Goal: Task Accomplishment & Management: Use online tool/utility

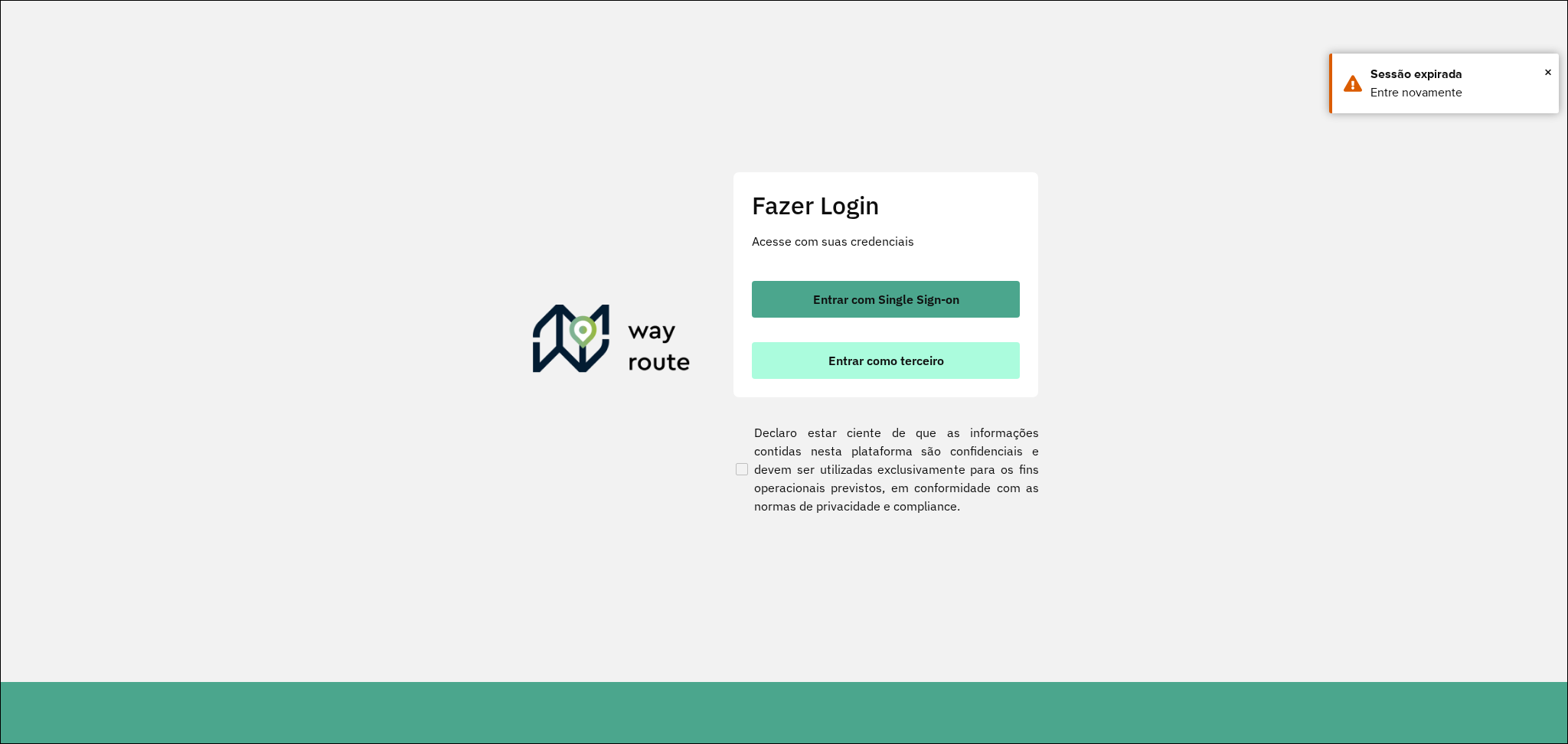
click at [860, 349] on button "Entrar como terceiro" at bounding box center [886, 361] width 268 height 37
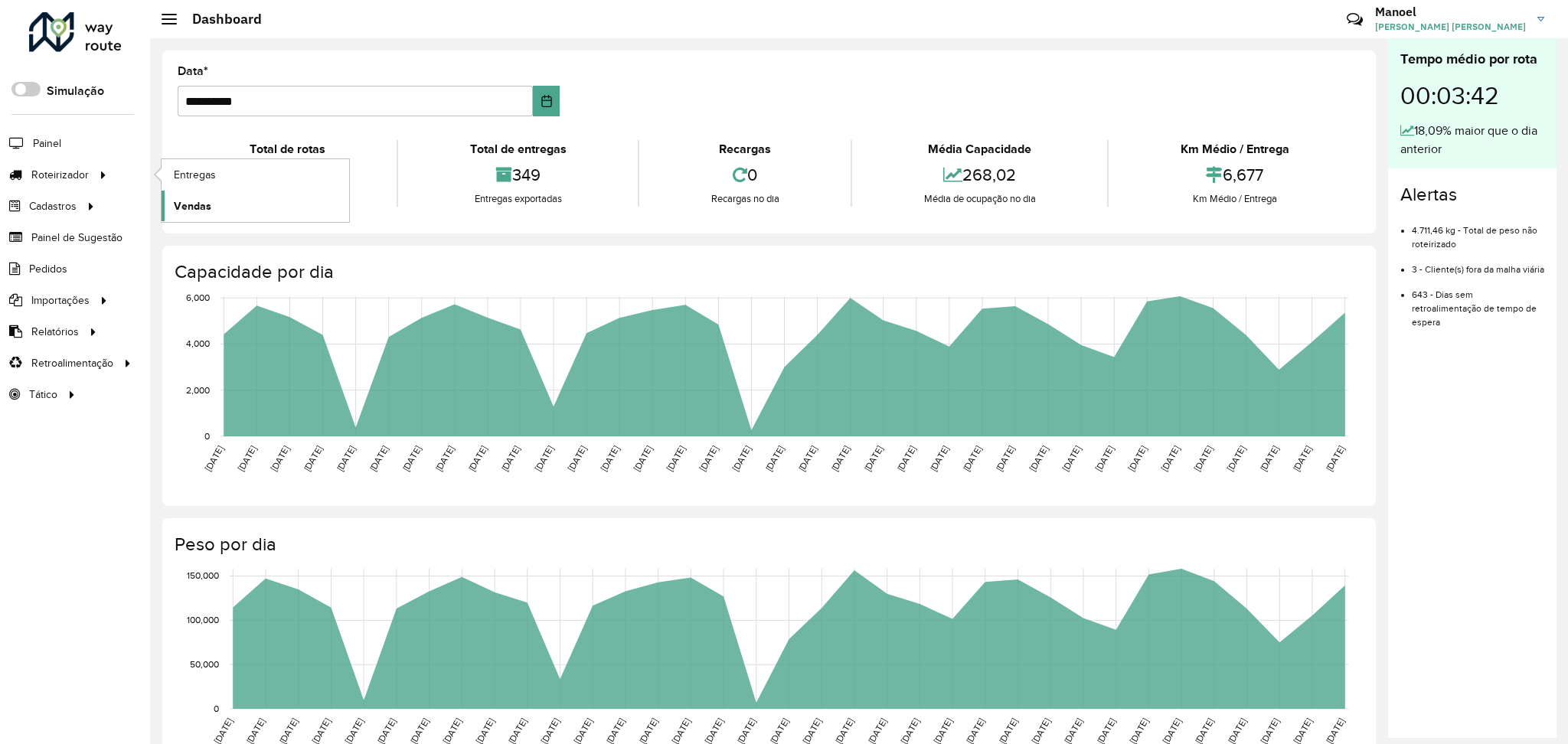
click at [249, 198] on link "Vendas" at bounding box center [255, 206] width 187 height 31
click at [198, 176] on span "Entregas" at bounding box center [195, 175] width 44 height 16
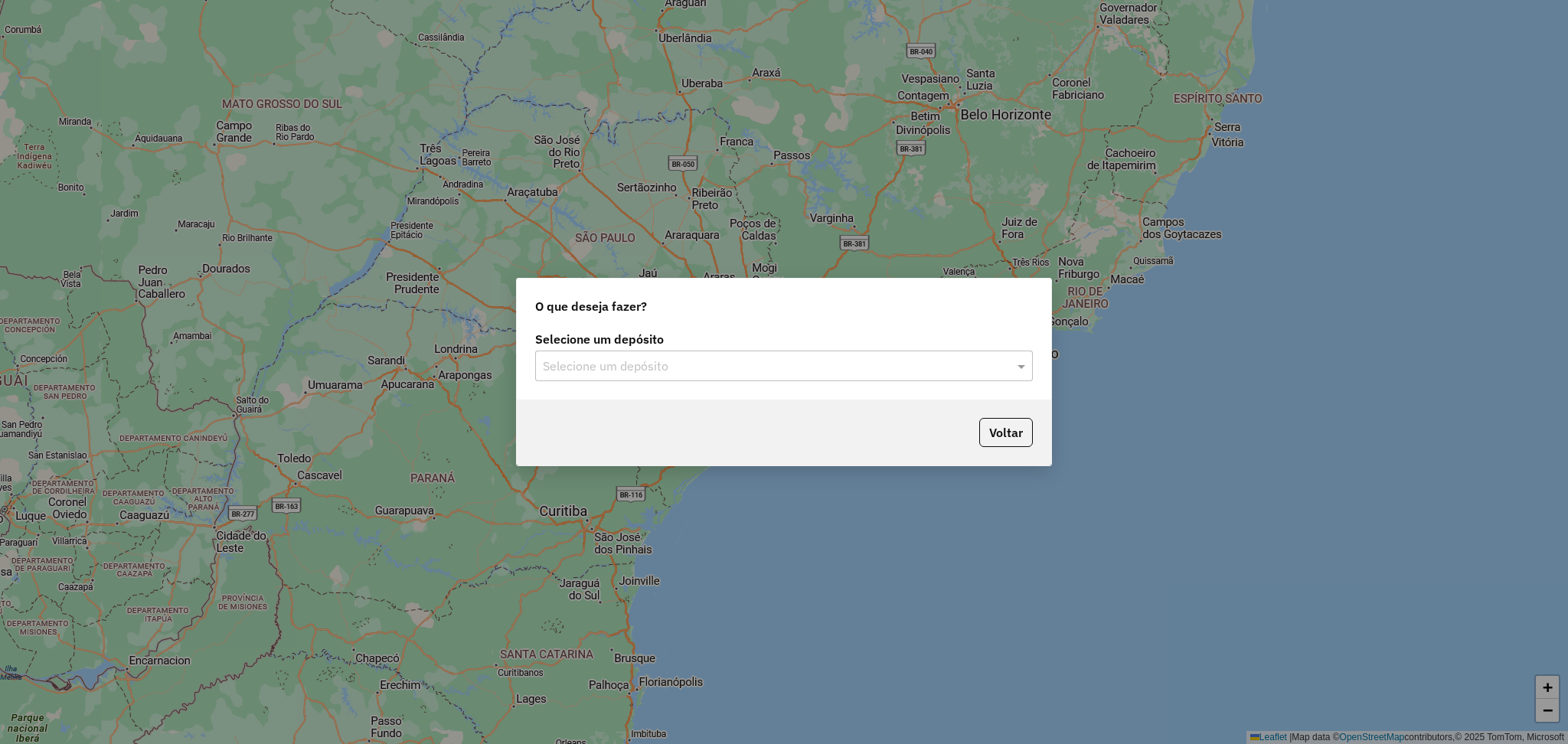
click at [706, 366] on input "text" at bounding box center [769, 367] width 452 height 19
click at [674, 384] on div "Selecione um depósito Selecione um depósito" at bounding box center [783, 363] width 534 height 72
click at [658, 397] on div "Selecione um depósito Selecione um depósito" at bounding box center [783, 363] width 534 height 72
click at [666, 366] on input "text" at bounding box center [769, 367] width 452 height 19
click at [641, 398] on div "DISFROTA" at bounding box center [784, 410] width 496 height 26
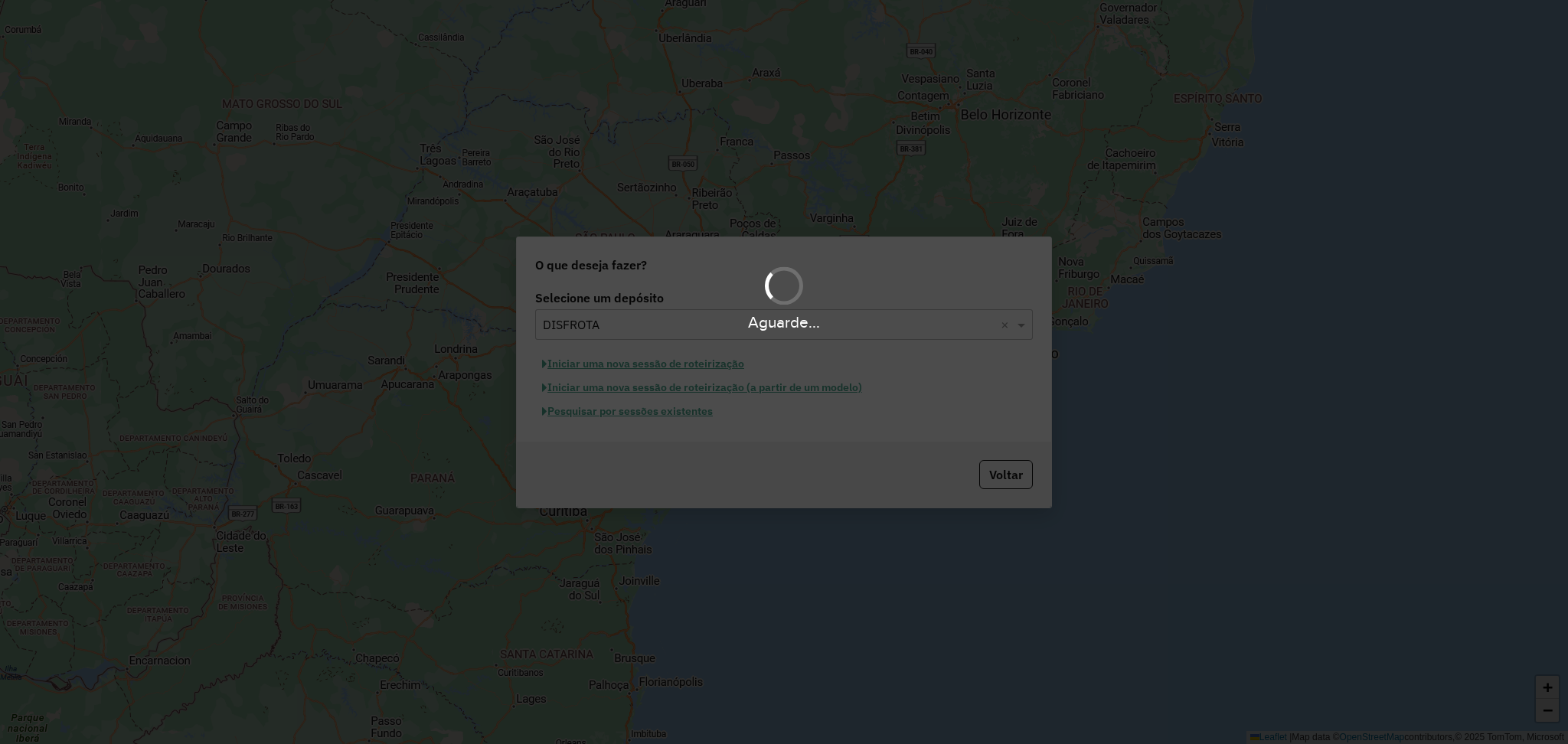
click at [651, 416] on div "Aguarde..." at bounding box center [784, 372] width 1568 height 744
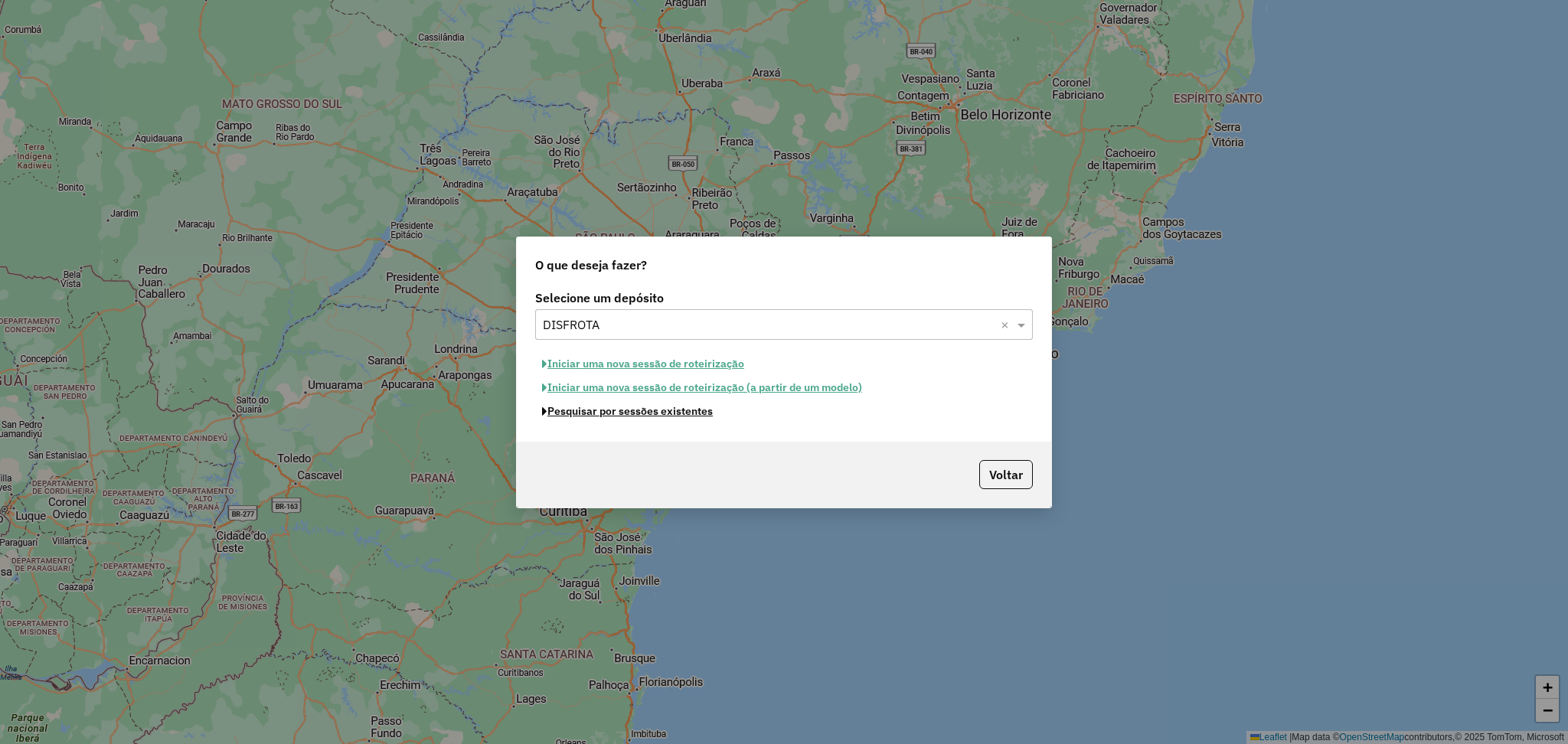
click at [651, 412] on button "Pesquisar por sessões existentes" at bounding box center [627, 411] width 184 height 24
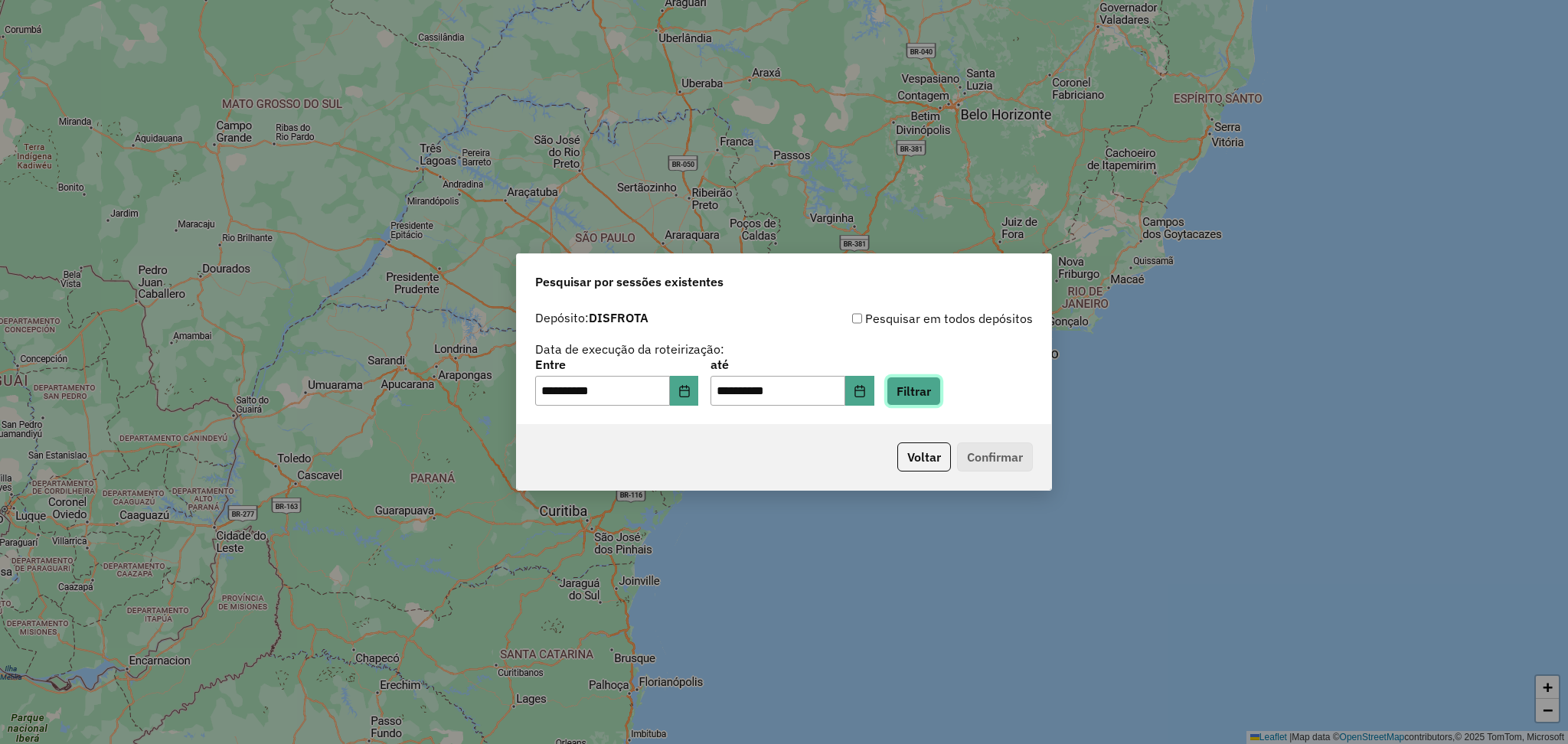
click at [938, 392] on button "Filtrar" at bounding box center [914, 392] width 55 height 29
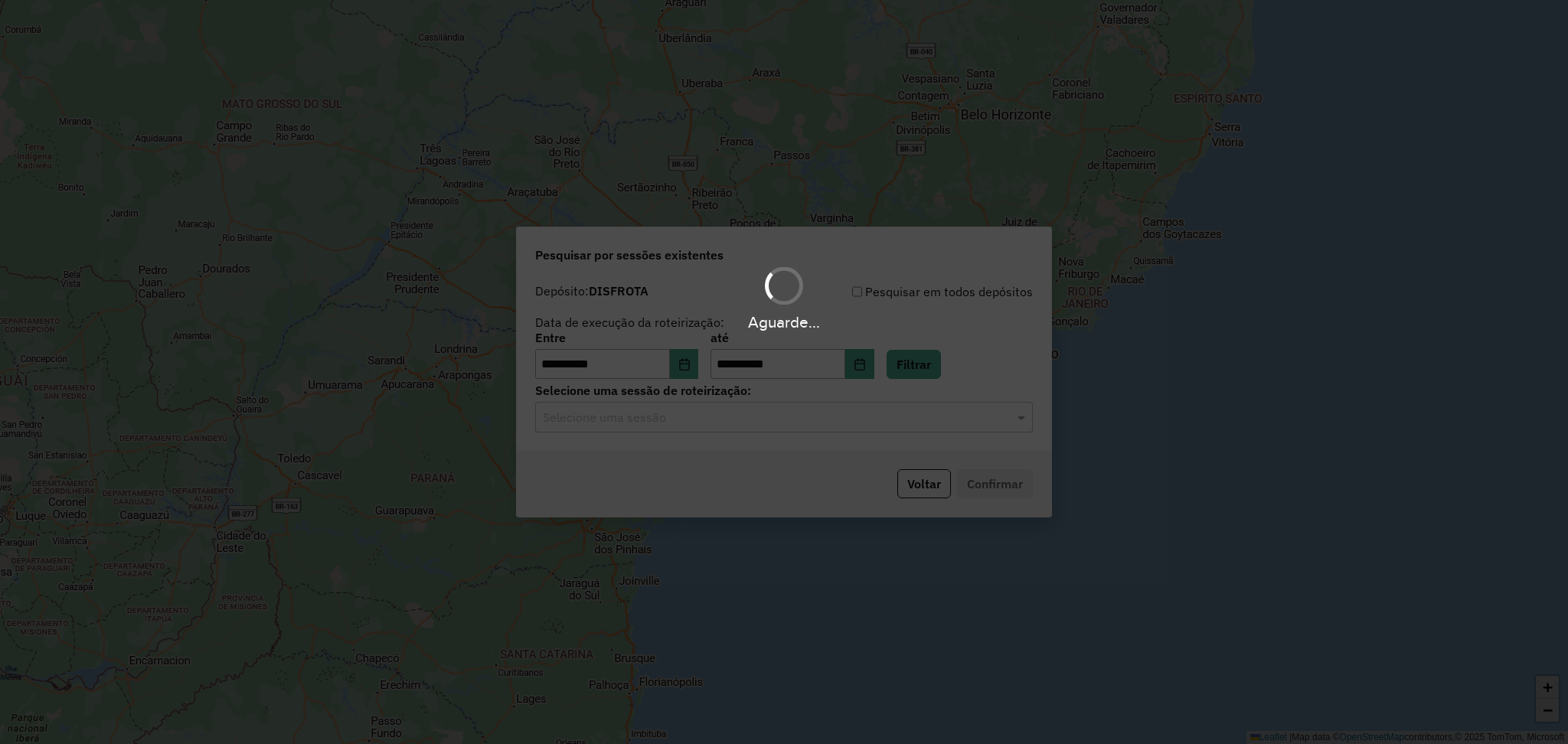
click at [654, 419] on hb-app "**********" at bounding box center [784, 372] width 1568 height 744
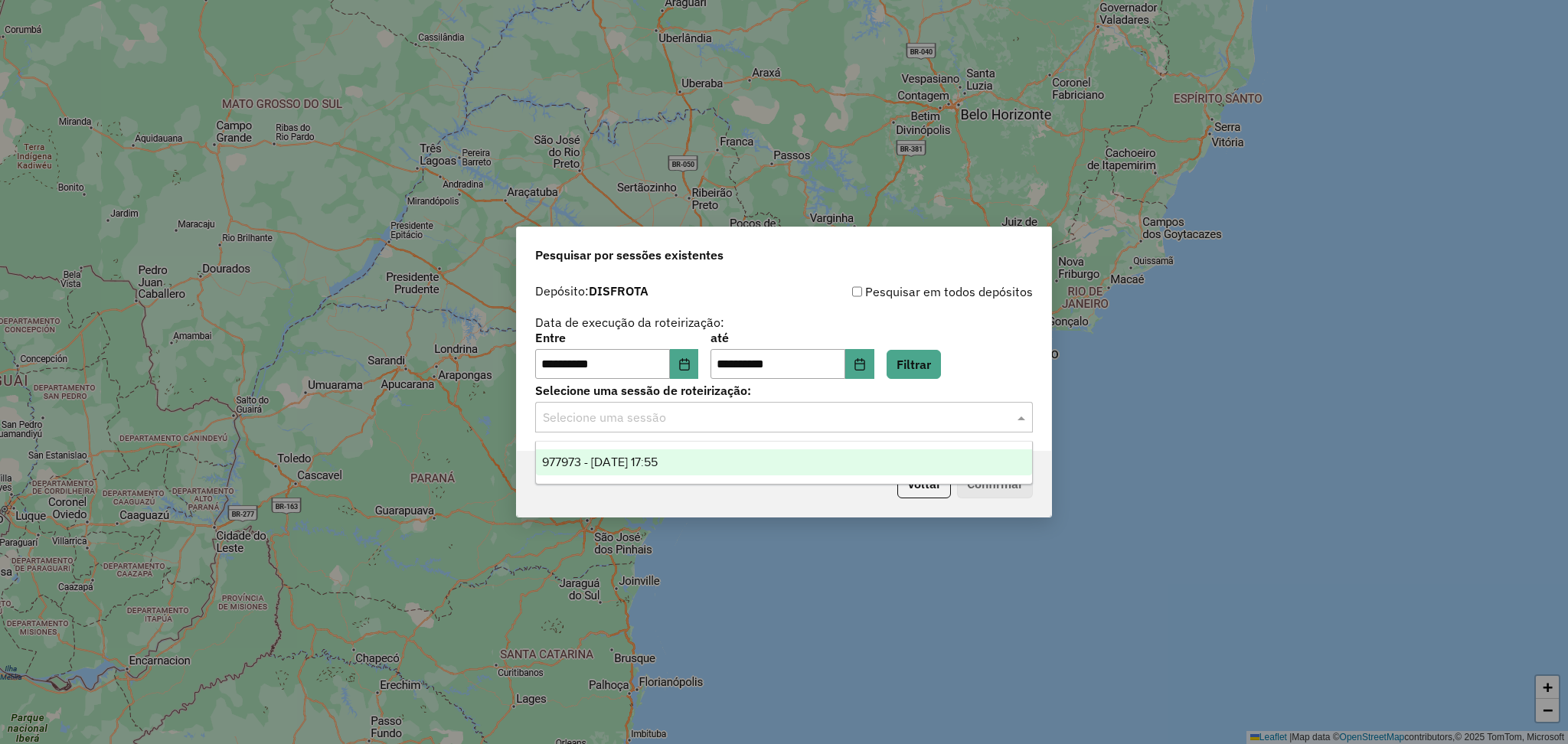
click at [654, 419] on input "text" at bounding box center [769, 418] width 452 height 19
click at [632, 450] on div "977973 - 12/08/2025 17:55" at bounding box center [784, 463] width 496 height 26
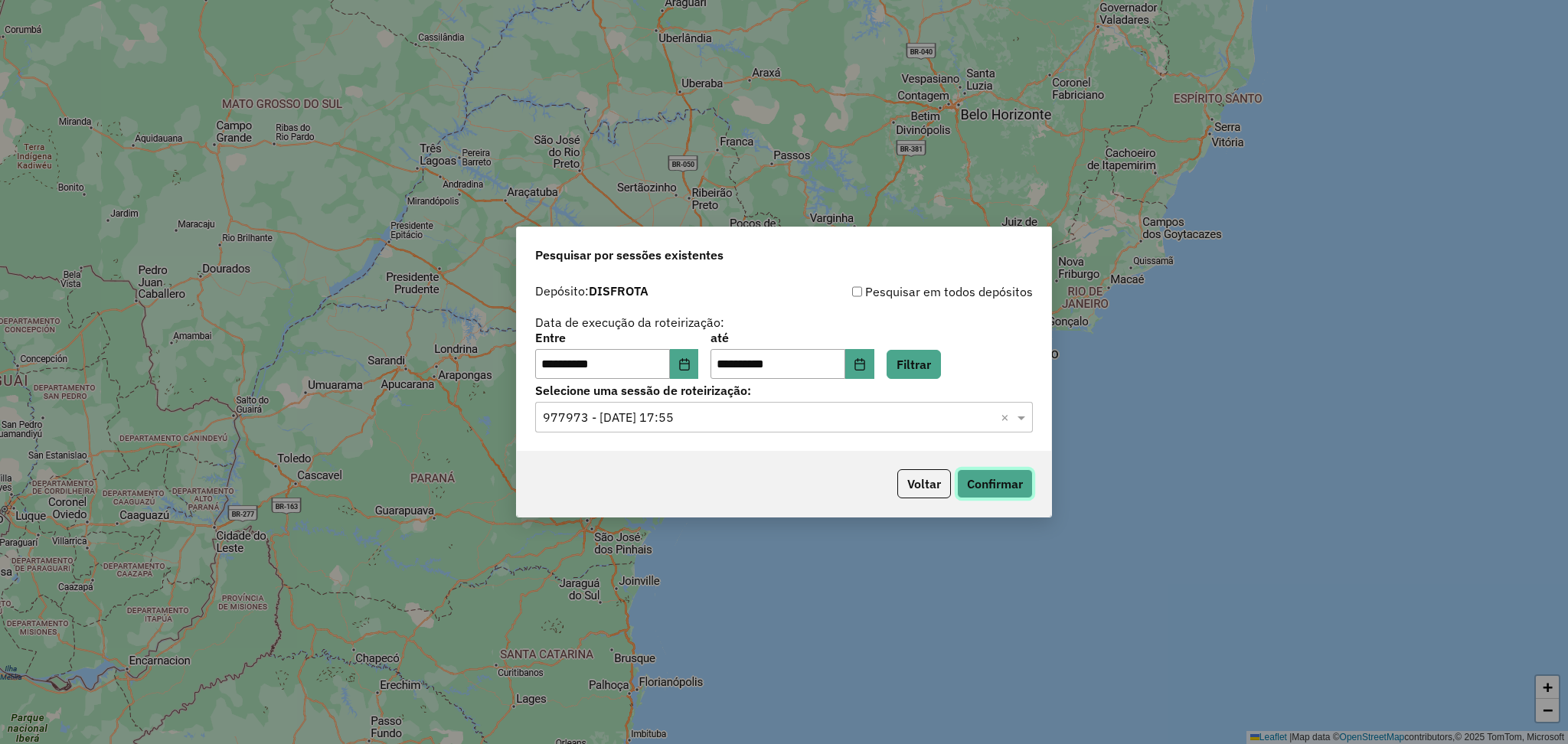
click at [976, 485] on button "Confirmar" at bounding box center [994, 484] width 76 height 29
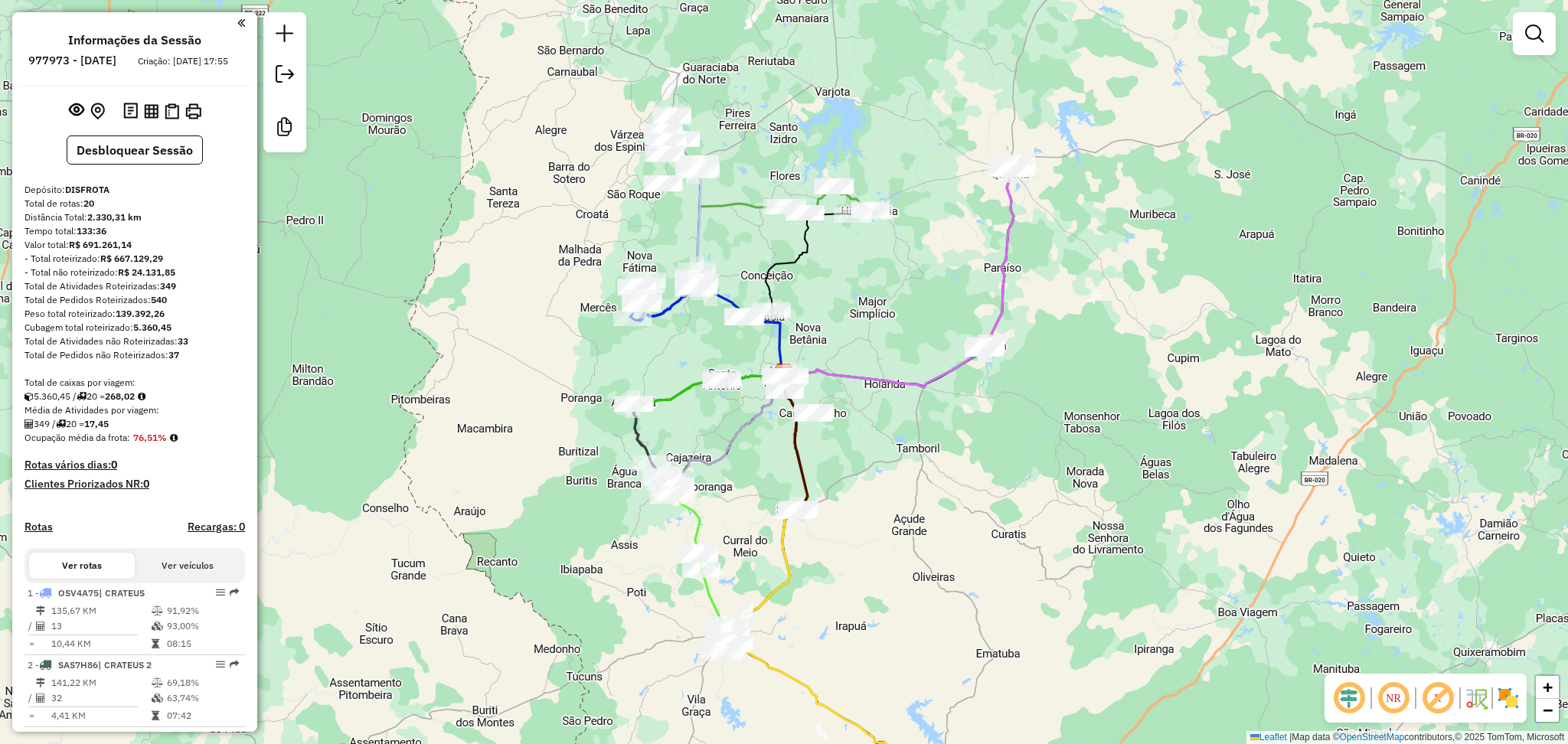
drag, startPoint x: 1358, startPoint y: 699, endPoint x: 1175, endPoint y: 616, distance: 200.9
click at [1358, 699] on em at bounding box center [1349, 699] width 37 height 37
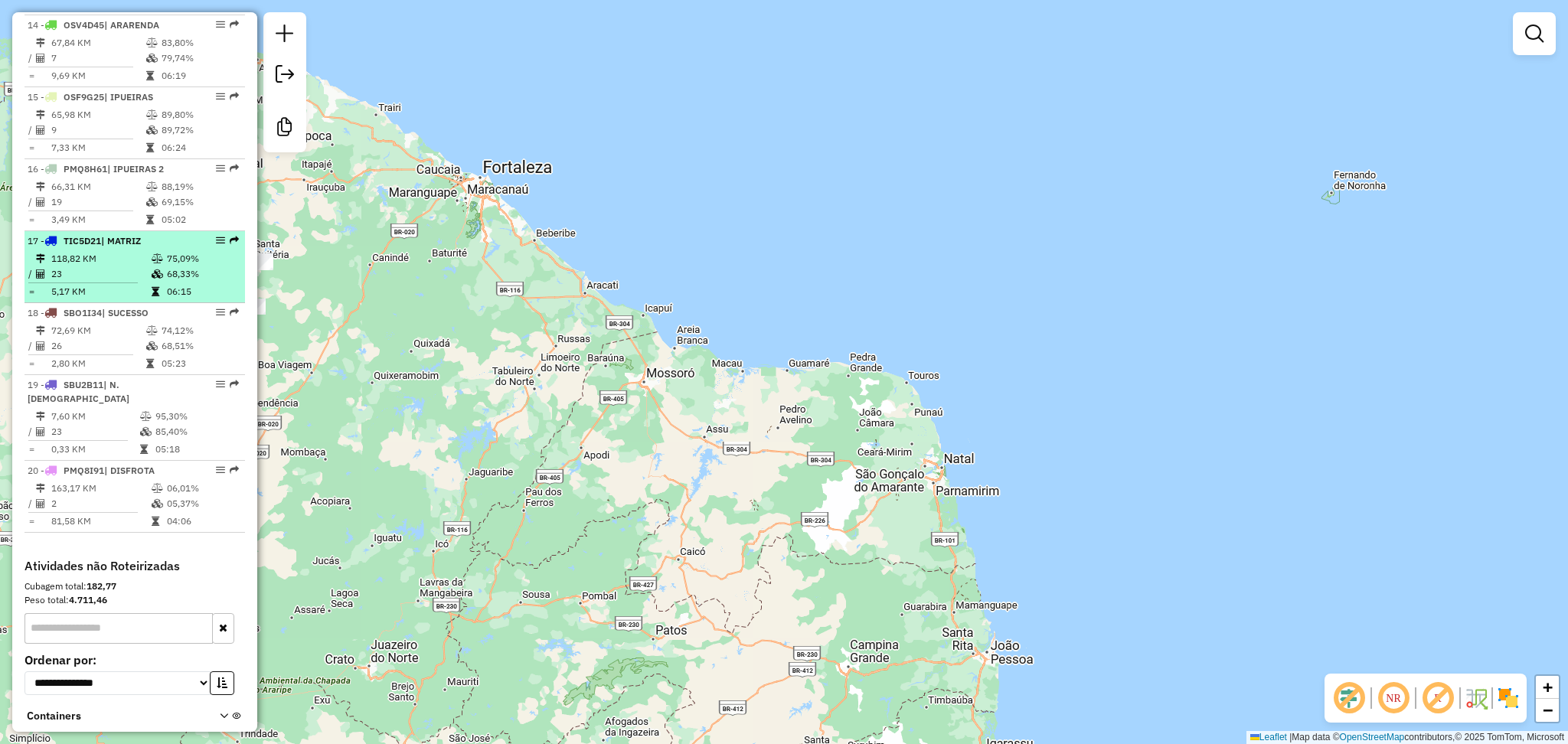
scroll to position [1429, 0]
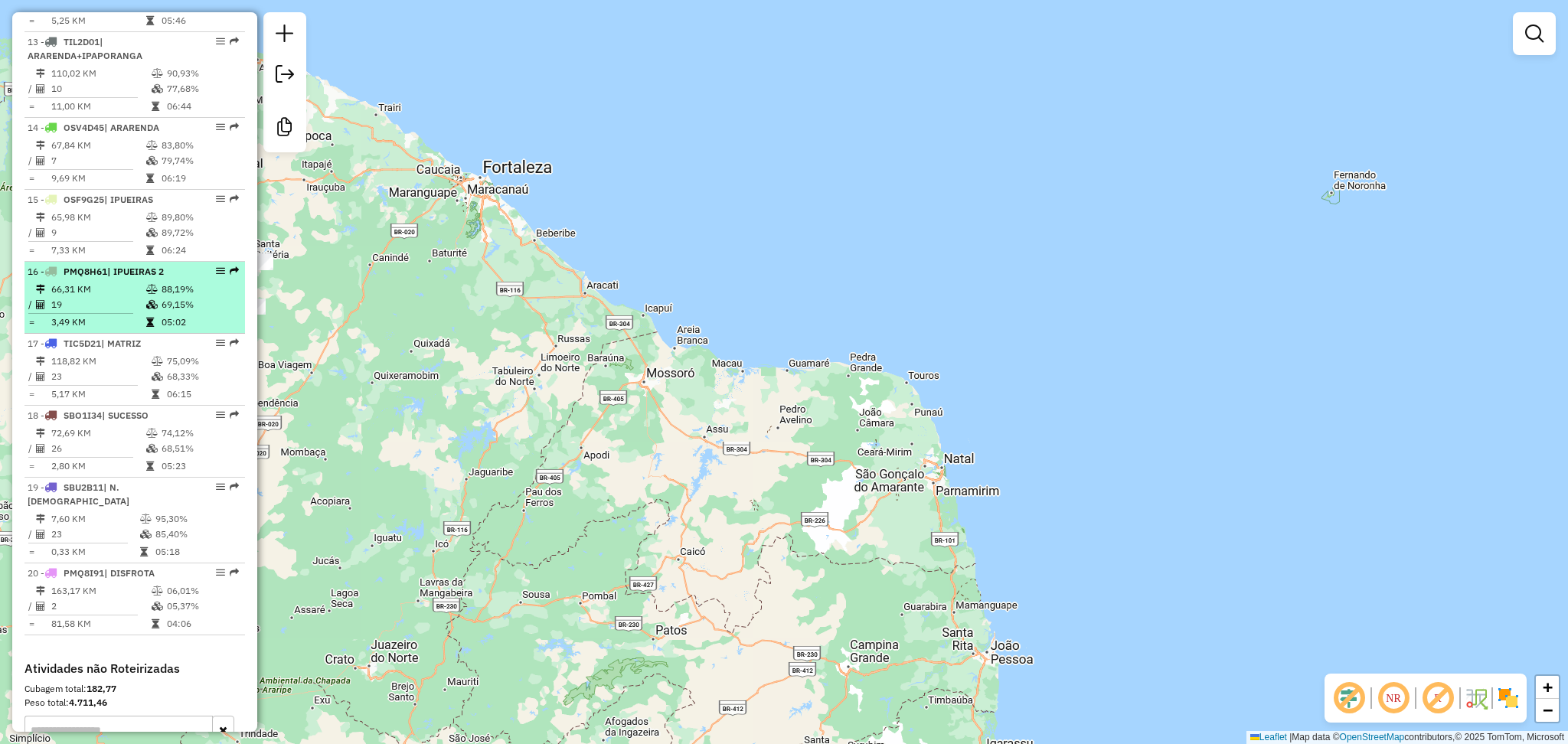
click at [121, 297] on td "66,31 KM" at bounding box center [98, 289] width 95 height 15
select select "**********"
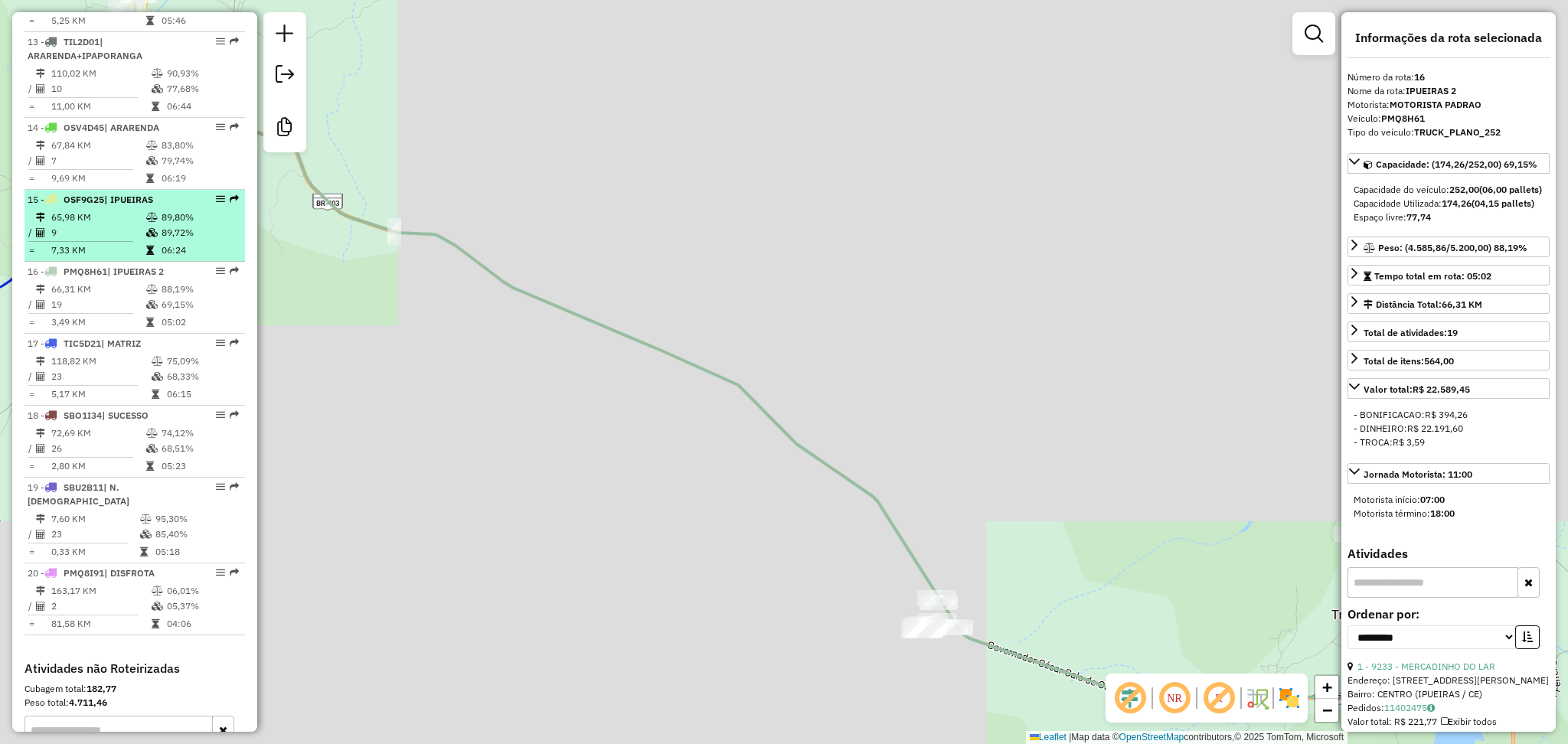
click at [101, 225] on td "65,98 KM" at bounding box center [98, 217] width 95 height 15
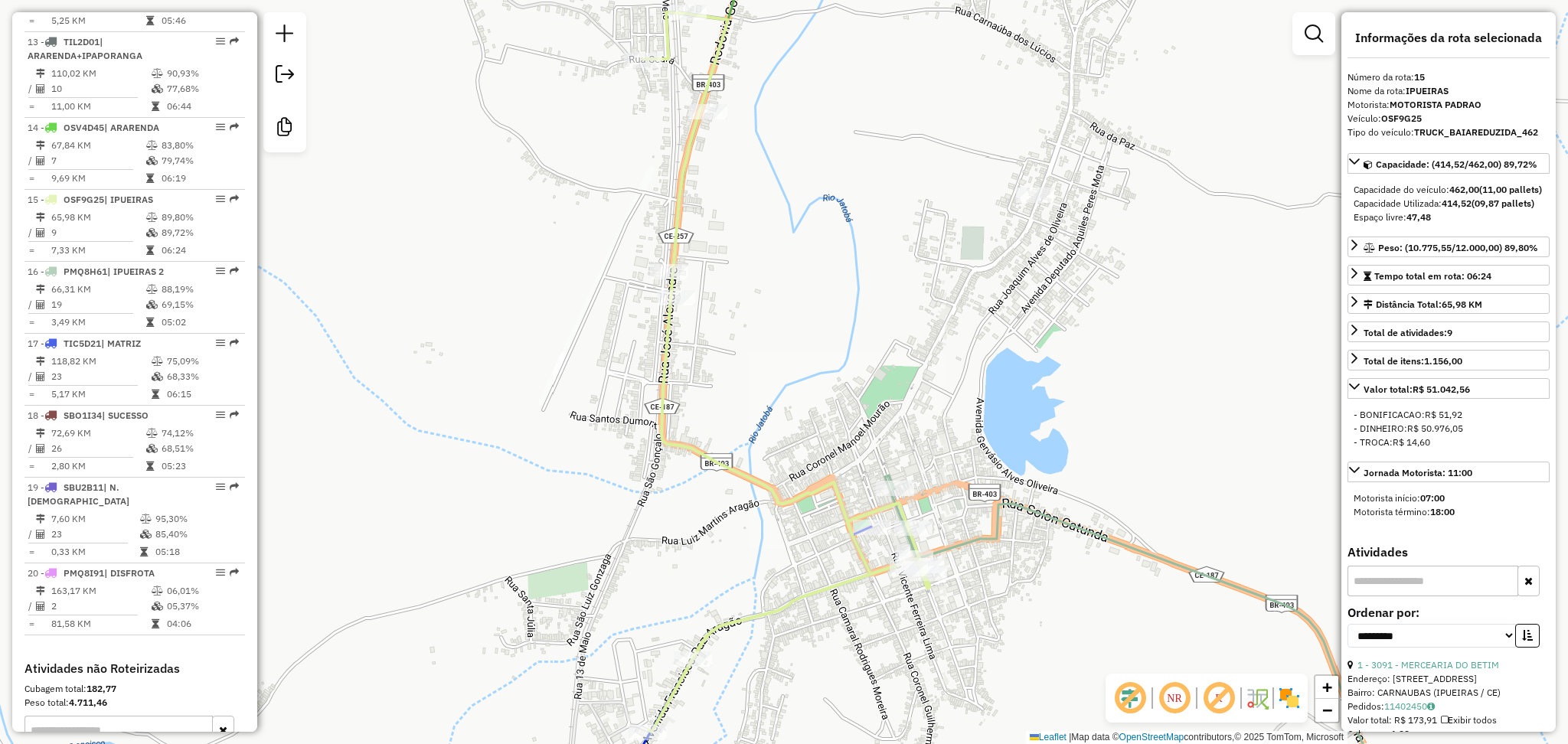
drag, startPoint x: 868, startPoint y: 186, endPoint x: 863, endPoint y: 344, distance: 158.1
click at [866, 347] on div "Janela de atendimento Grade de atendimento Capacidade Transportadoras Veículos …" at bounding box center [784, 372] width 1568 height 744
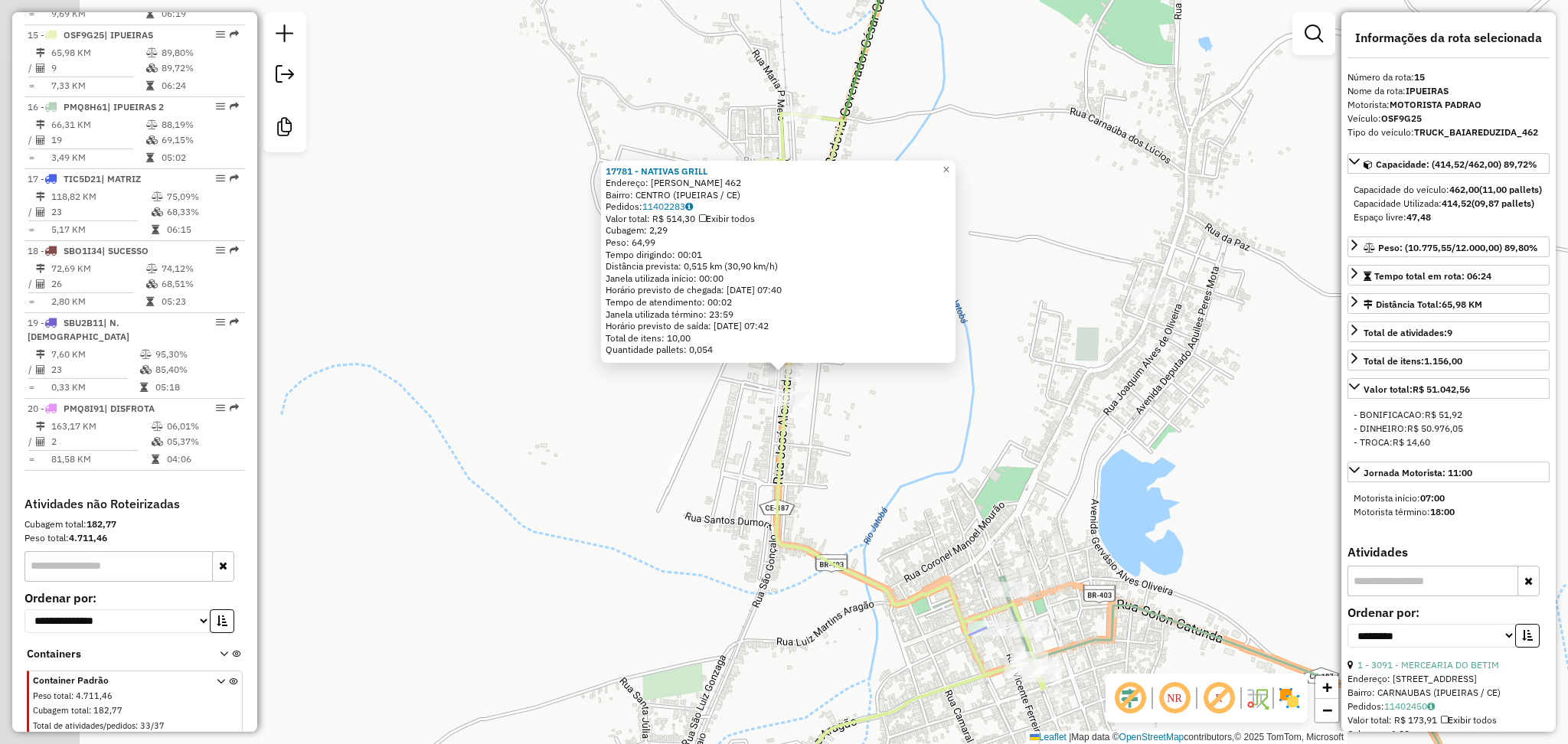
scroll to position [1613, 0]
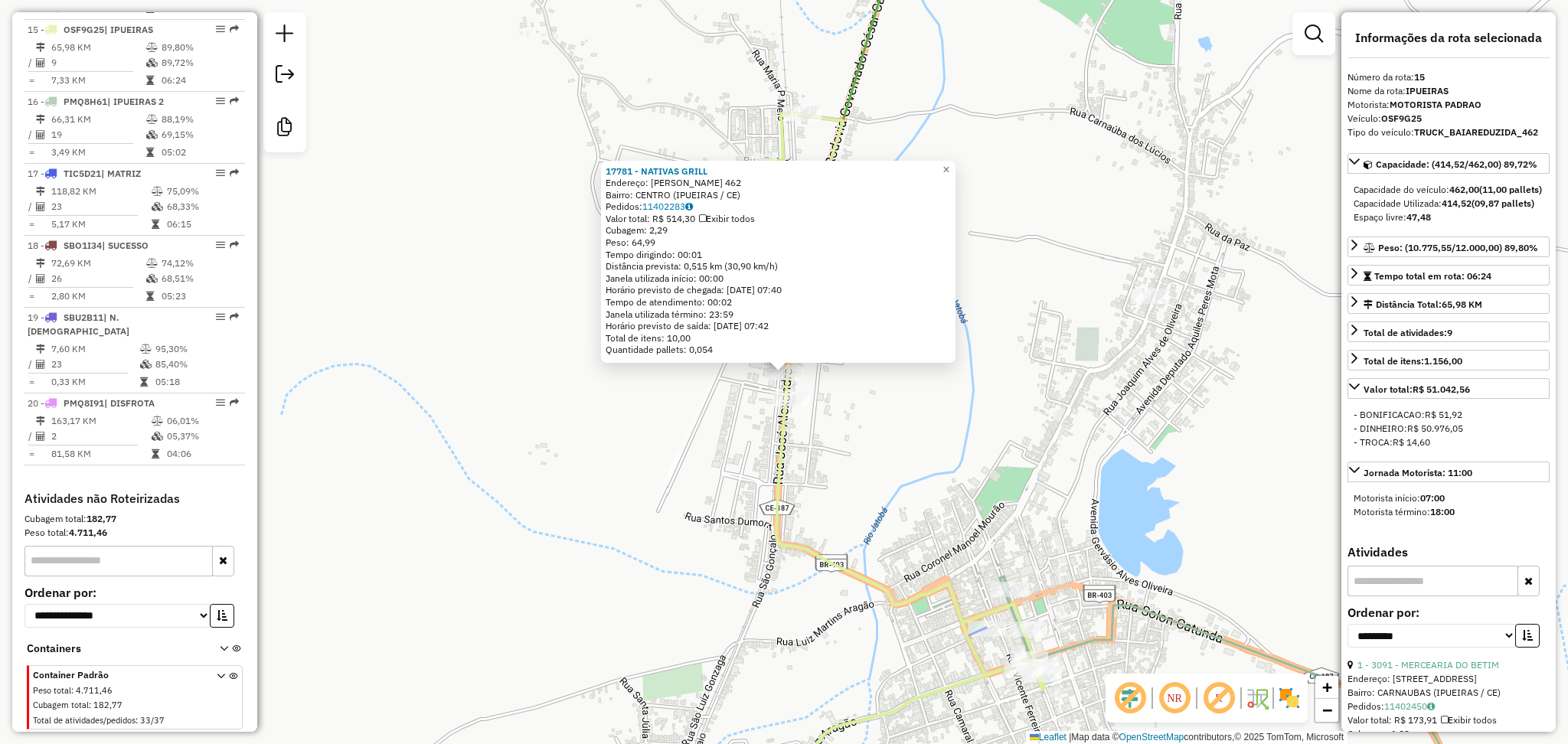
click at [675, 465] on div "17781 - NATIVAS GRILL Endereço: JOSE ALEXANDRE 462 Bairro: CENTRO (IPUEIRAS / C…" at bounding box center [784, 372] width 1568 height 744
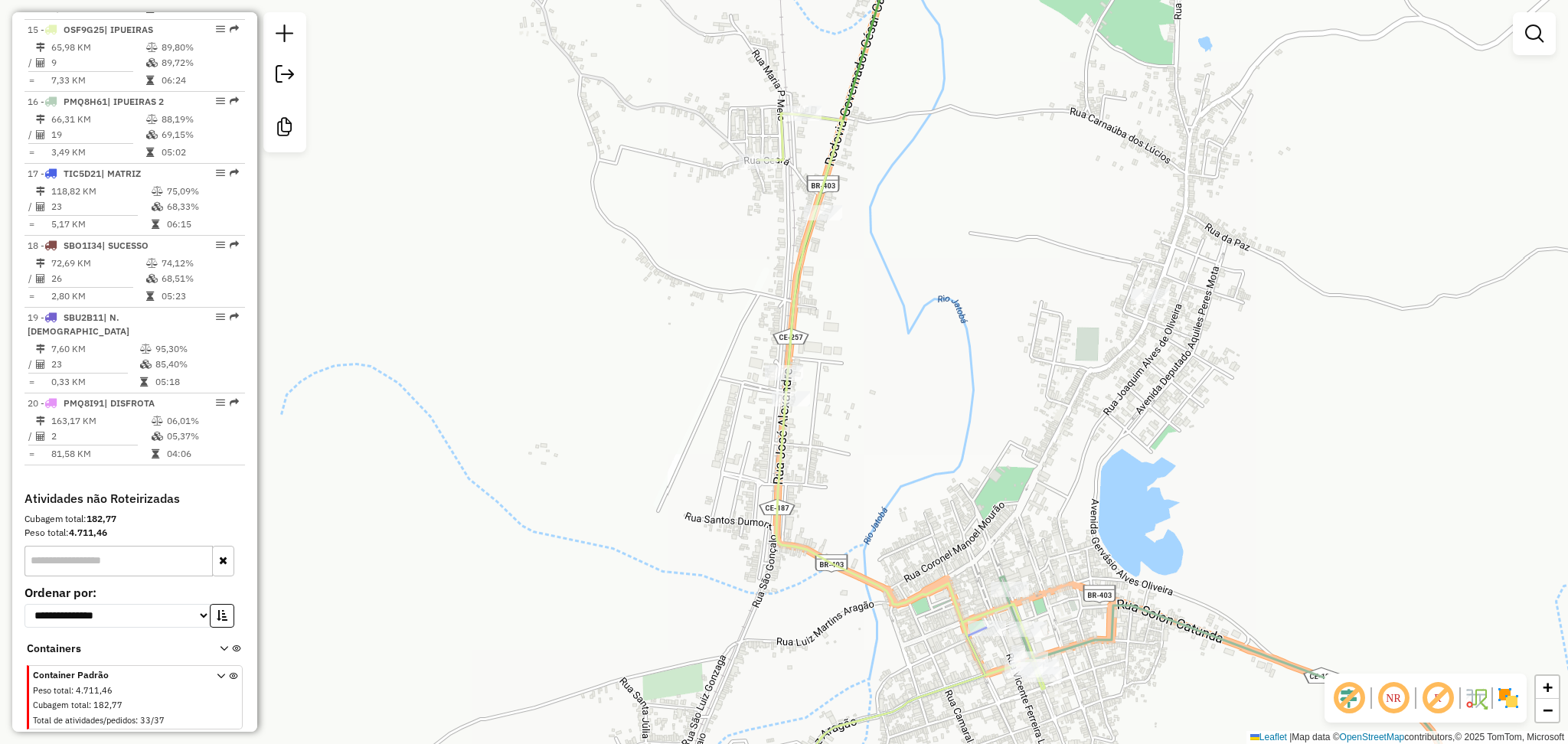
click at [840, 344] on div "Janela de atendimento Grade de atendimento Capacidade Transportadoras Veículos …" at bounding box center [784, 372] width 1568 height 744
